Goal: Information Seeking & Learning: Learn about a topic

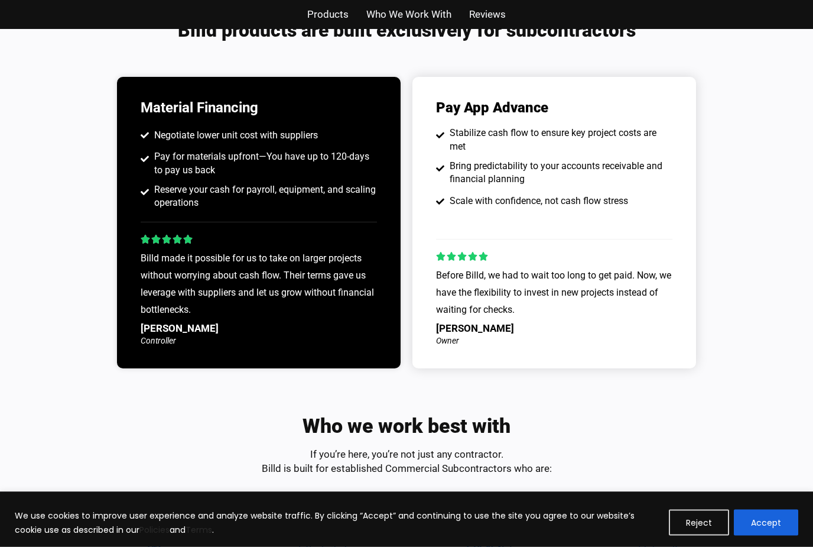
scroll to position [947, 0]
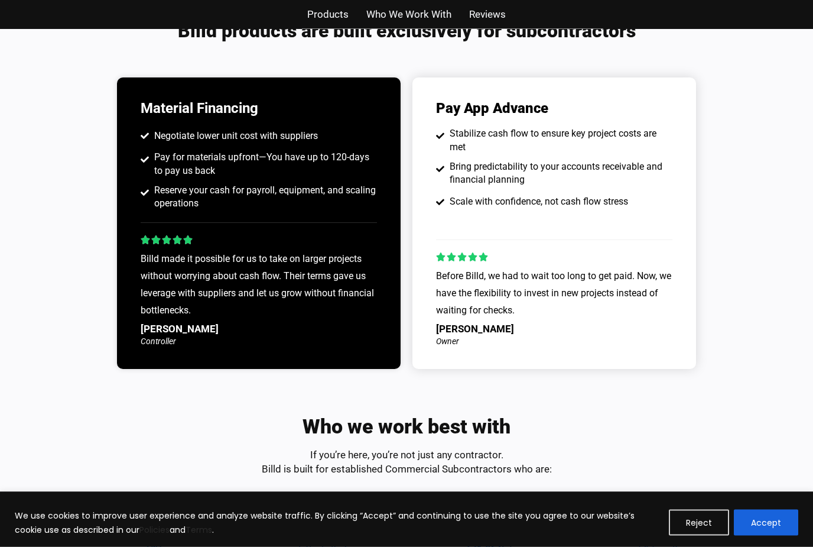
click at [593, 232] on div "Pay App Advance Stabilize cash flow to ensure key project costs are met Bring p…" at bounding box center [554, 223] width 284 height 291
click at [590, 299] on div "Before Billd, we had to wait too long to get paid. Now, we have the flexibility…" at bounding box center [554, 296] width 236 height 57
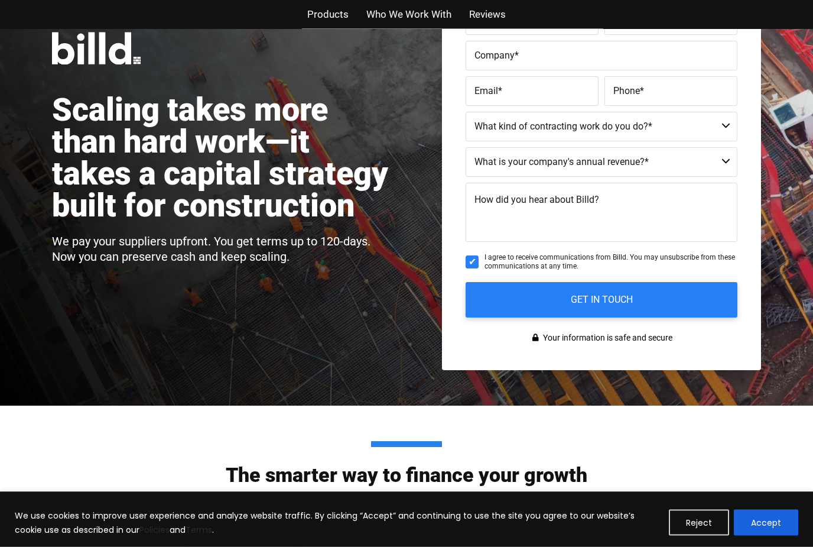
scroll to position [0, 0]
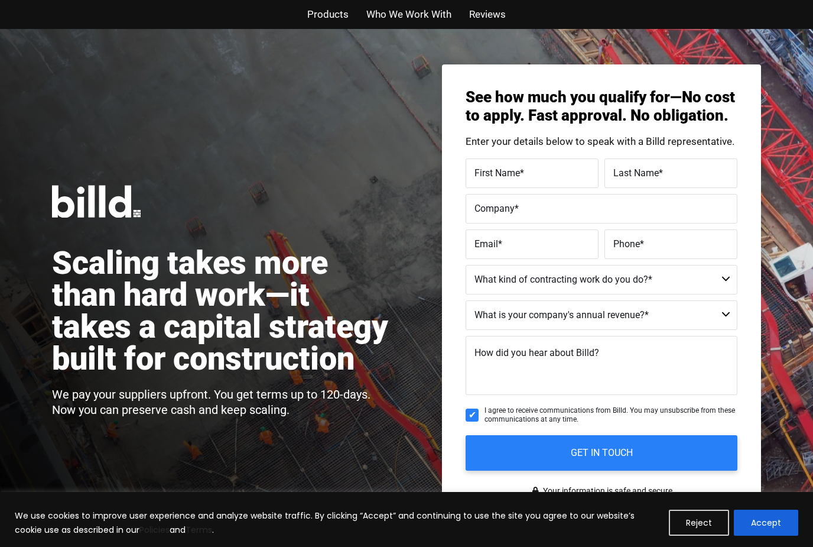
click at [331, 19] on span "Products" at bounding box center [327, 14] width 41 height 17
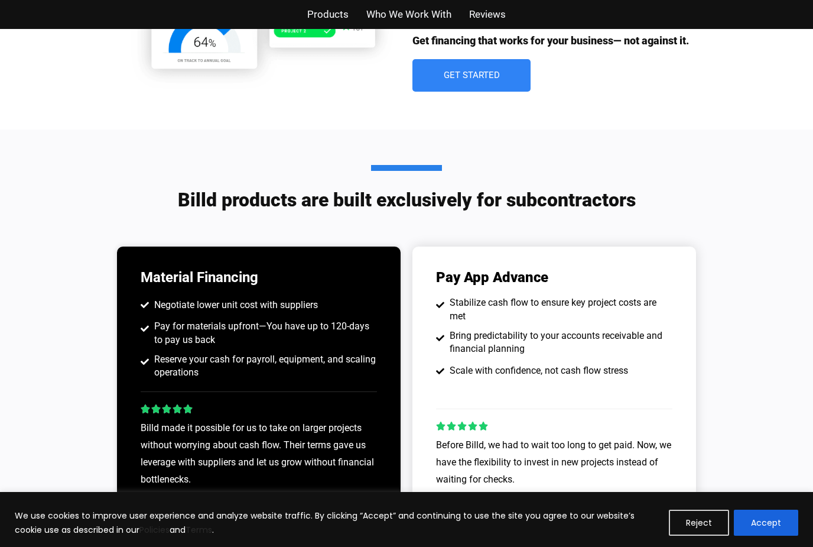
scroll to position [906, 0]
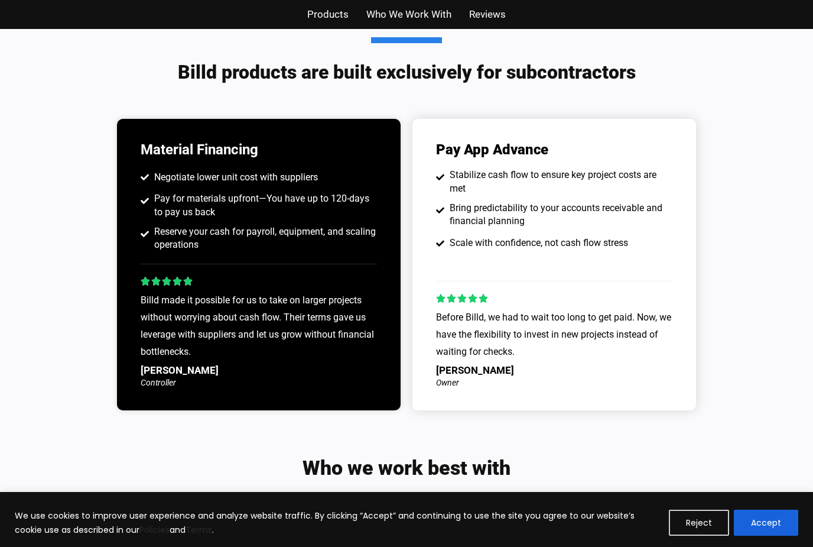
click at [410, 12] on span "Who We Work With" at bounding box center [408, 14] width 85 height 17
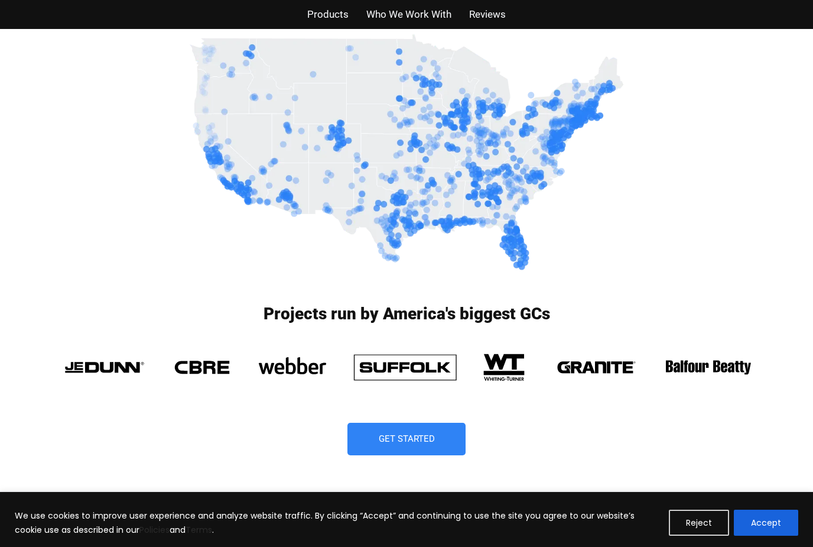
scroll to position [2963, 0]
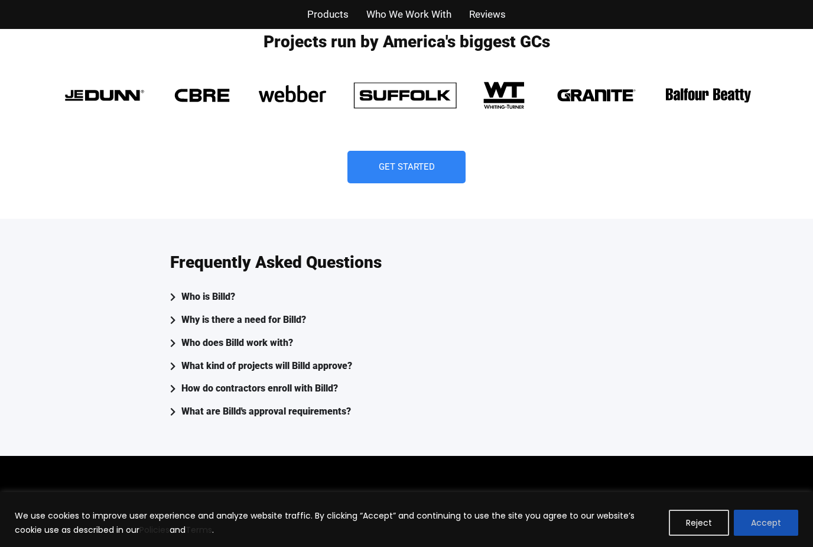
click at [776, 535] on button "Accept" at bounding box center [766, 522] width 64 height 26
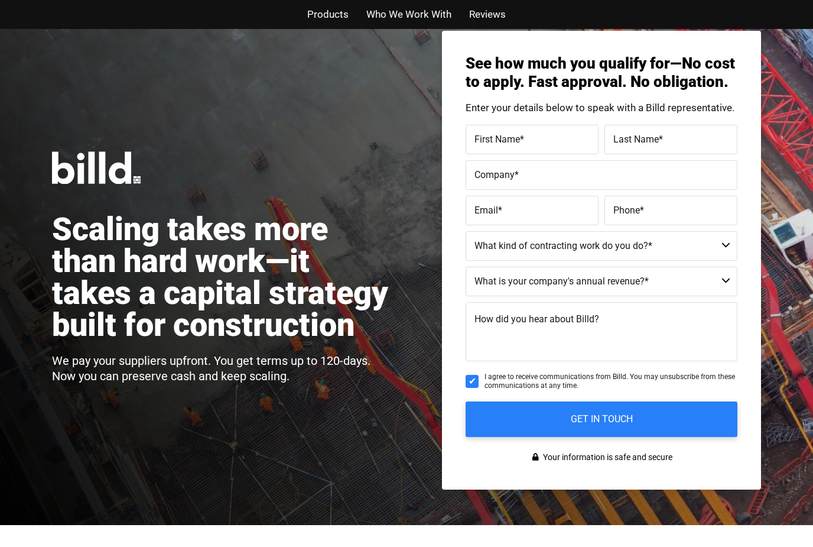
scroll to position [0, 0]
